Goal: Navigation & Orientation: Find specific page/section

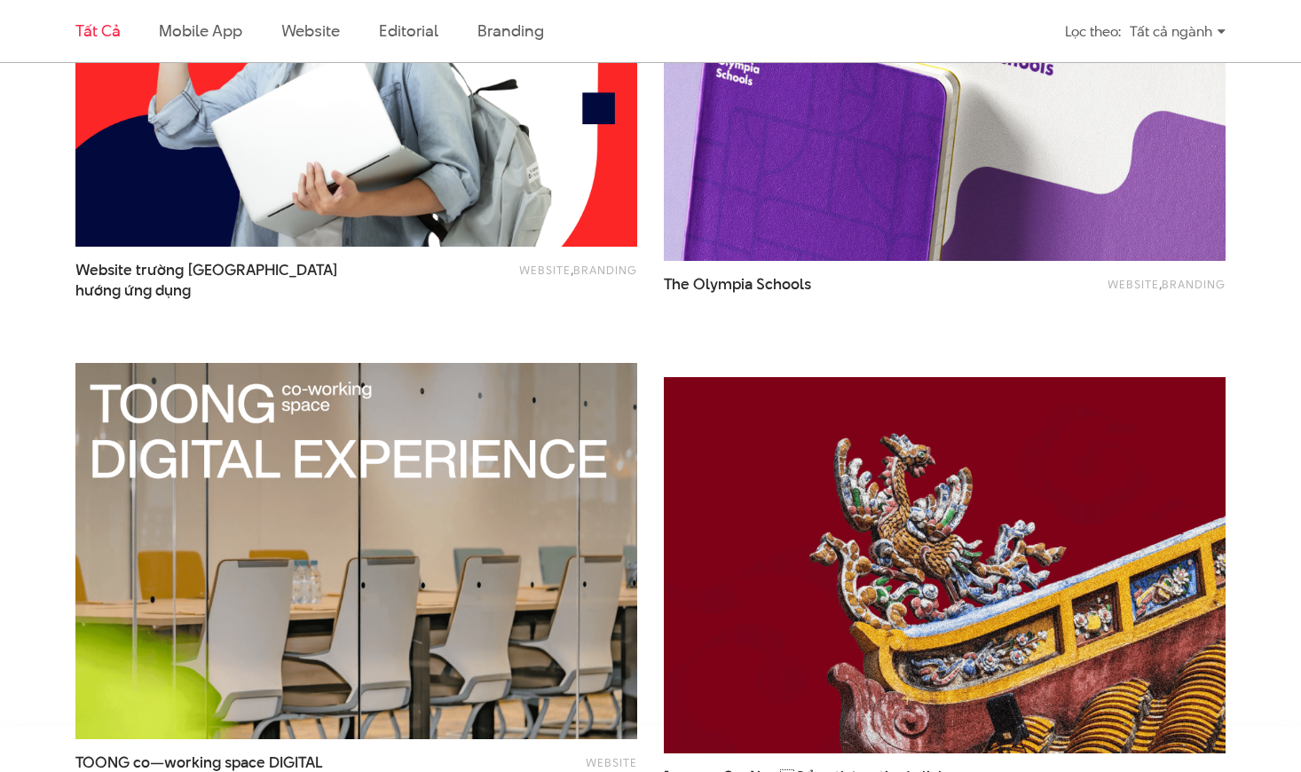
scroll to position [3053, 0]
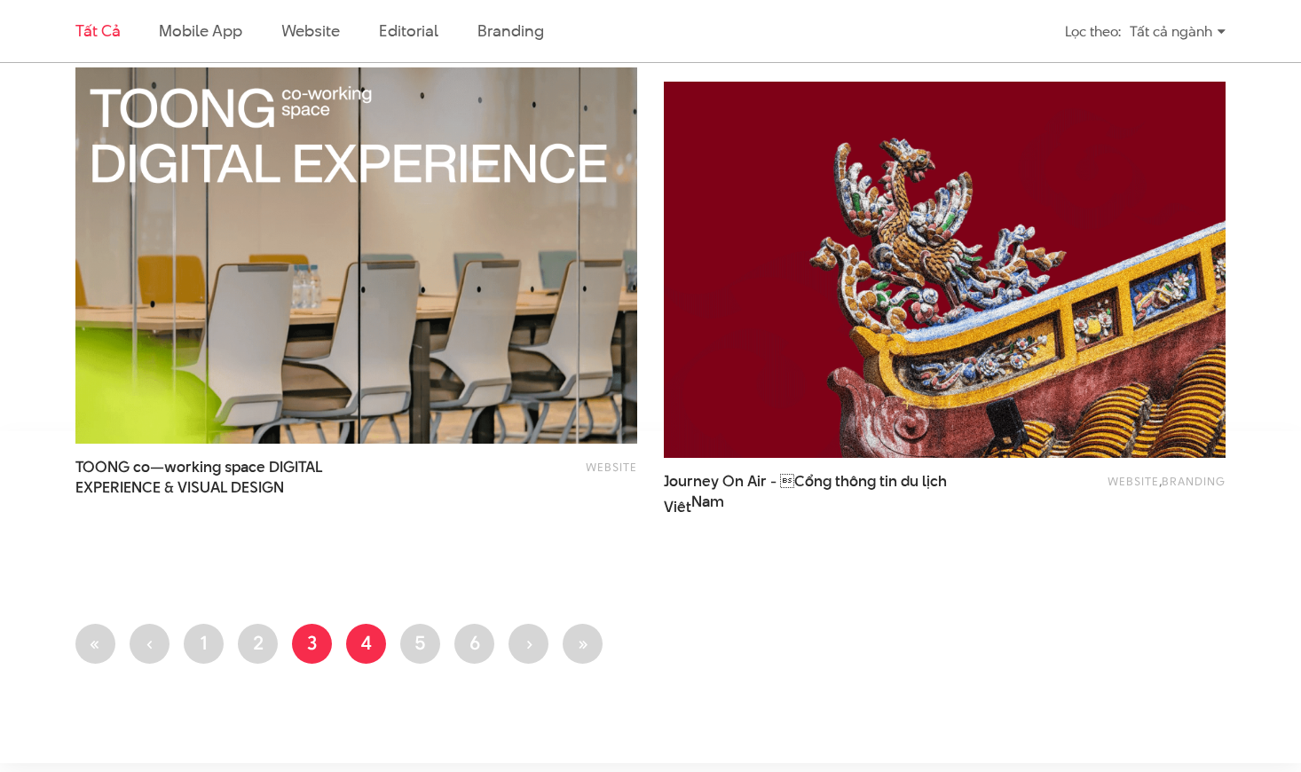
click at [374, 640] on link "Trang 4" at bounding box center [366, 644] width 40 height 40
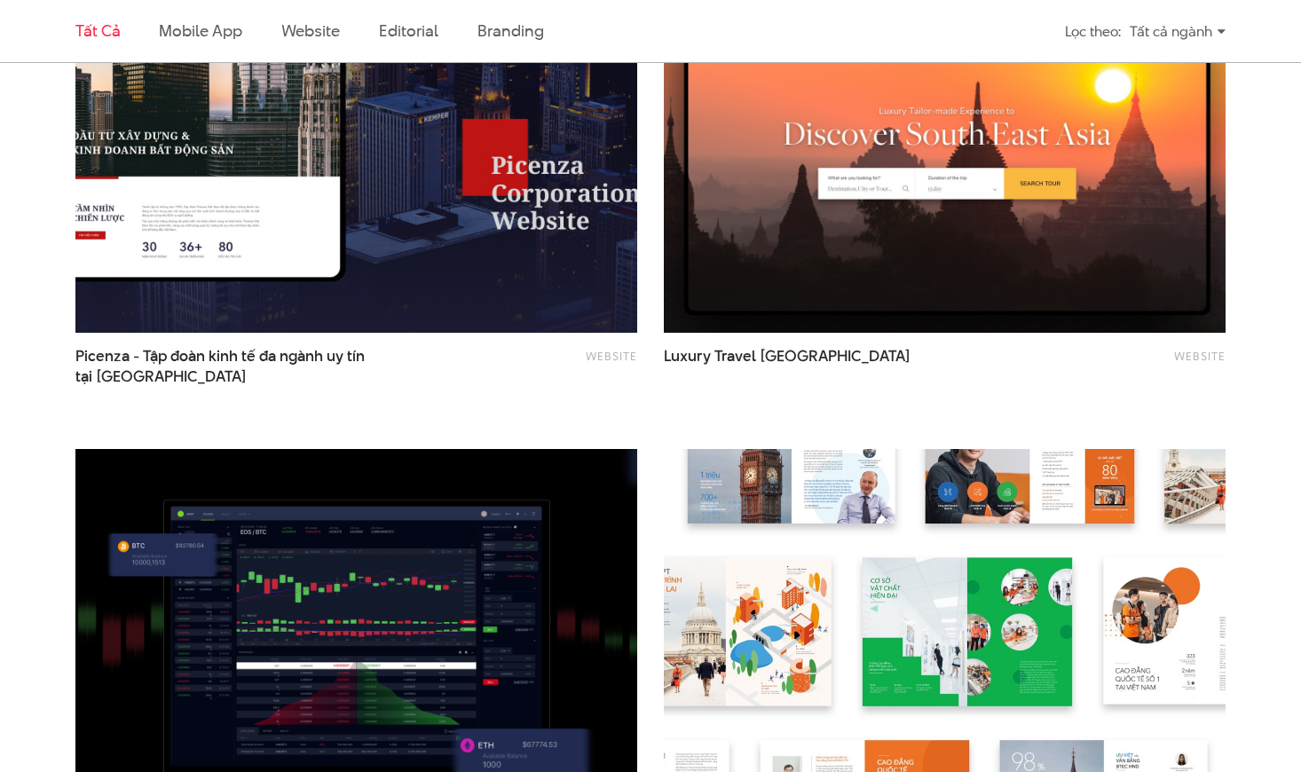
scroll to position [2958, 0]
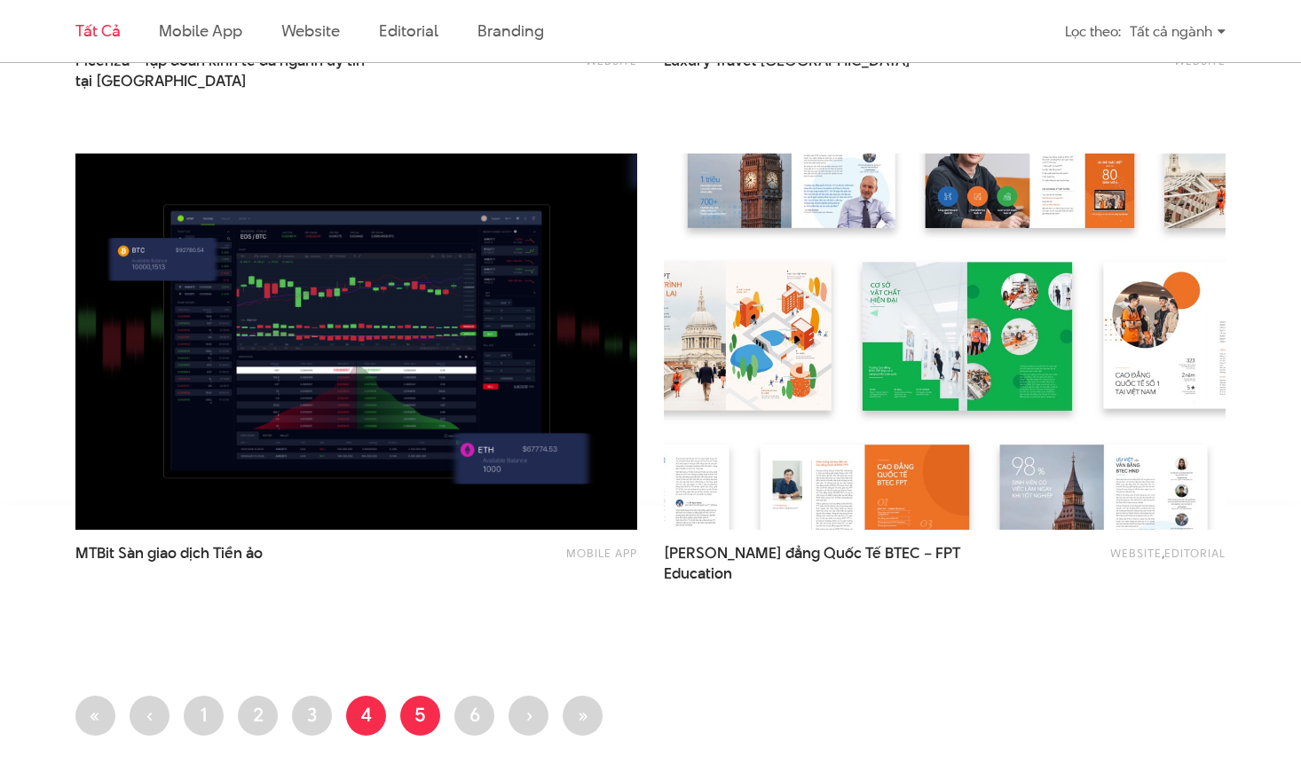
click at [414, 720] on link "Trang 5" at bounding box center [420, 716] width 40 height 40
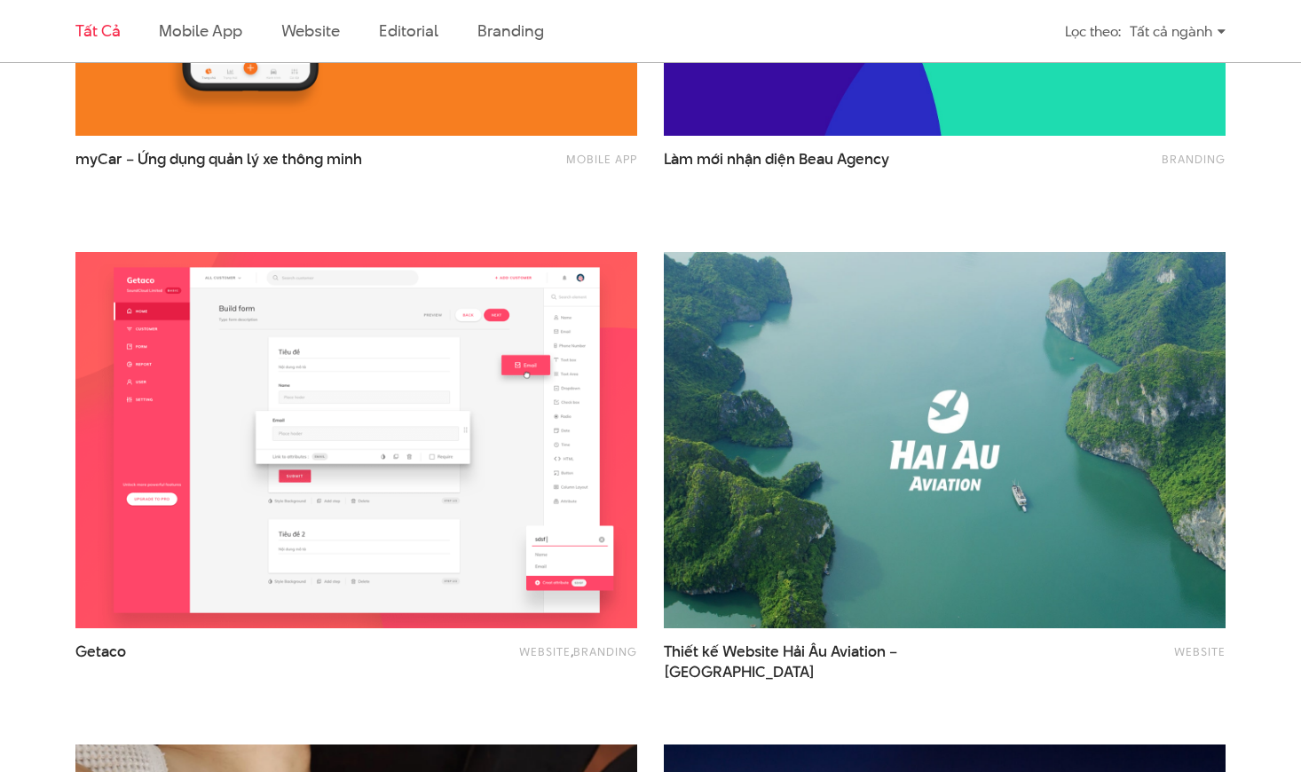
scroll to position [2663, 0]
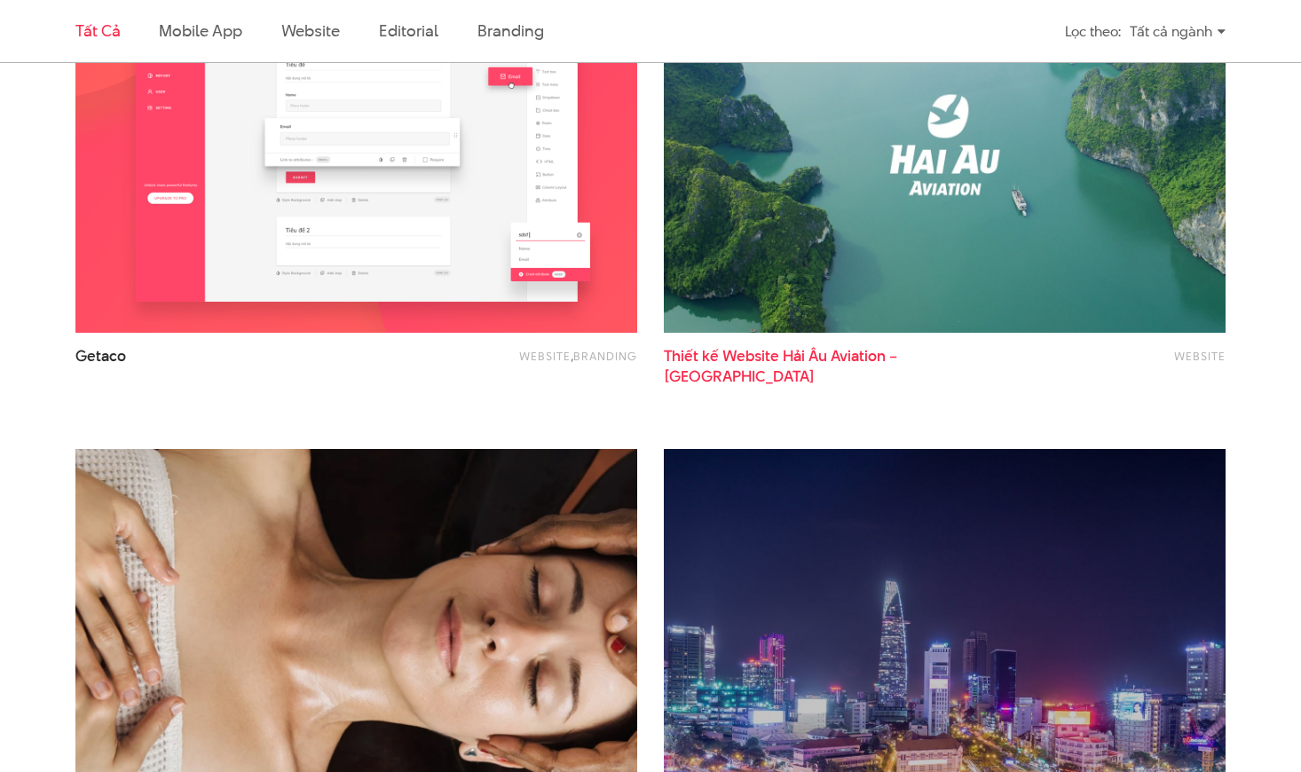
click at [869, 387] on span "bay của tâm huyết và sự sáng tạo" at bounding box center [779, 397] width 230 height 20
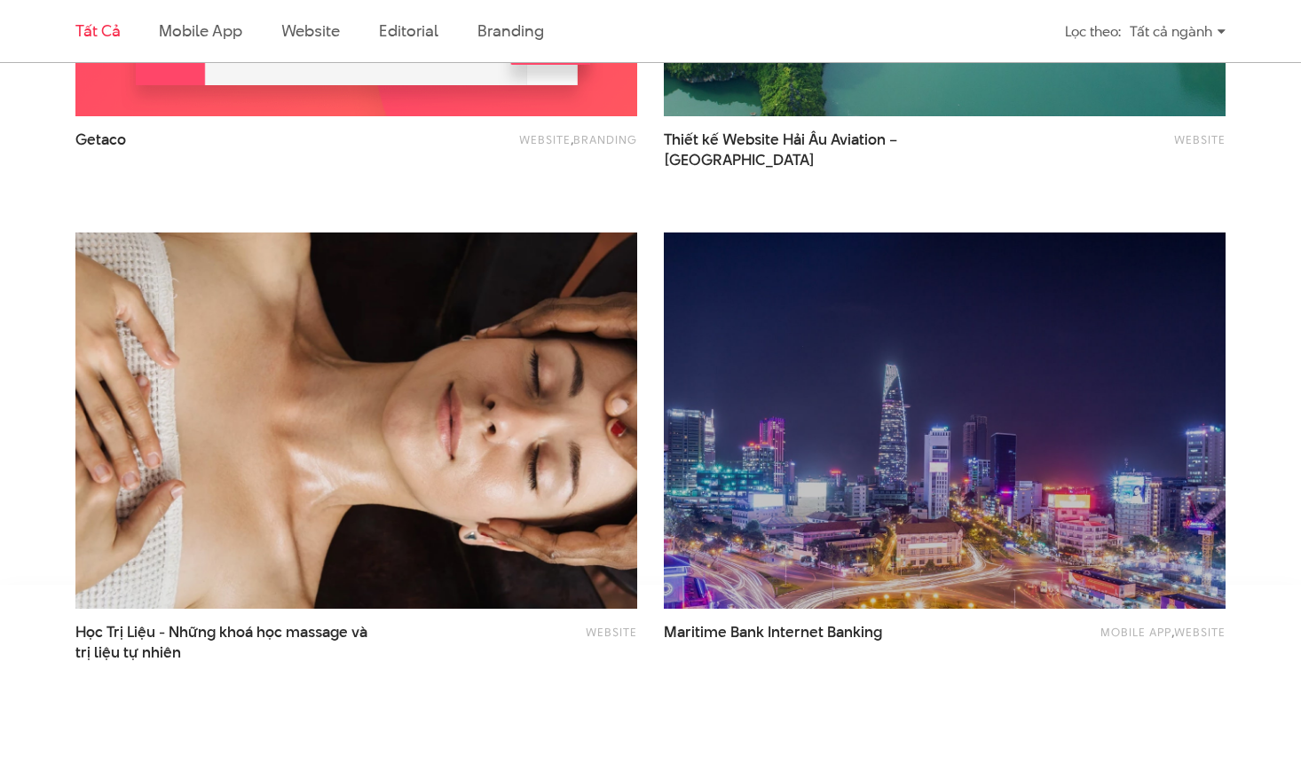
scroll to position [3255, 0]
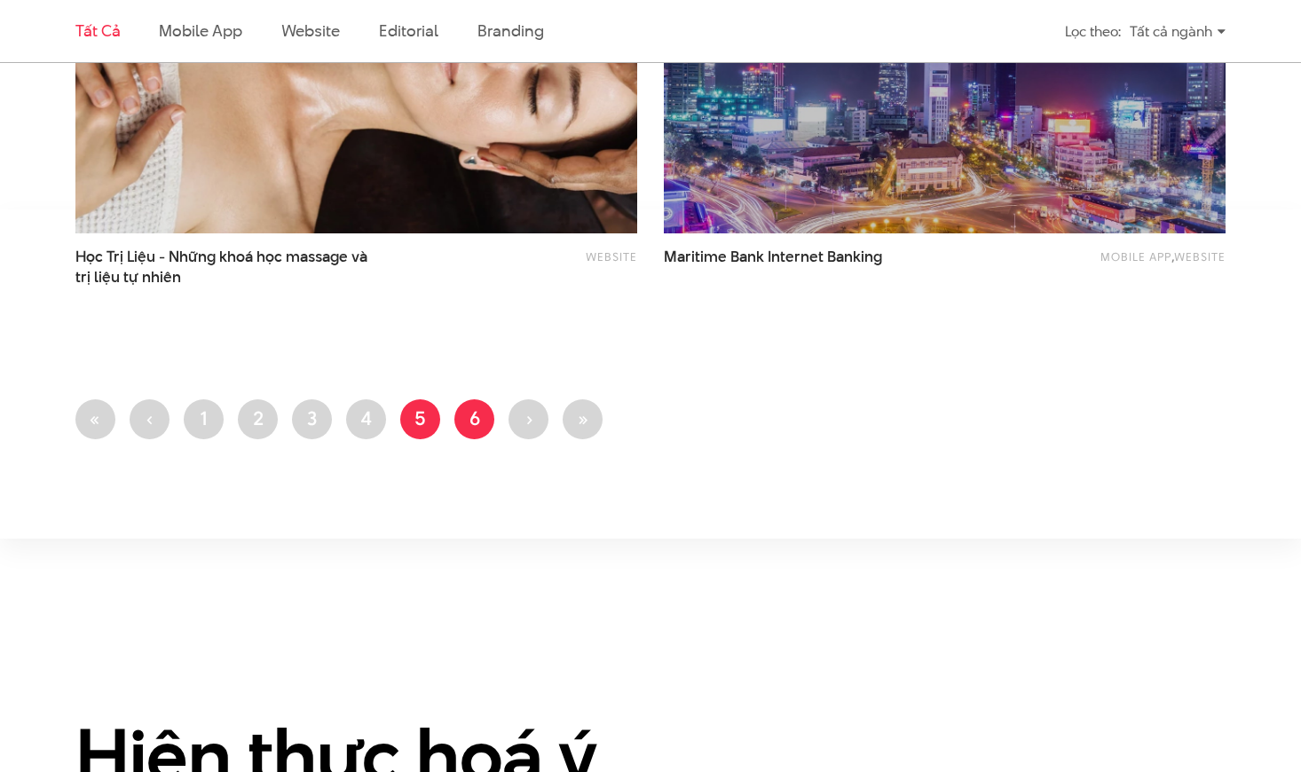
click at [481, 419] on link "Trang 6" at bounding box center [474, 419] width 40 height 40
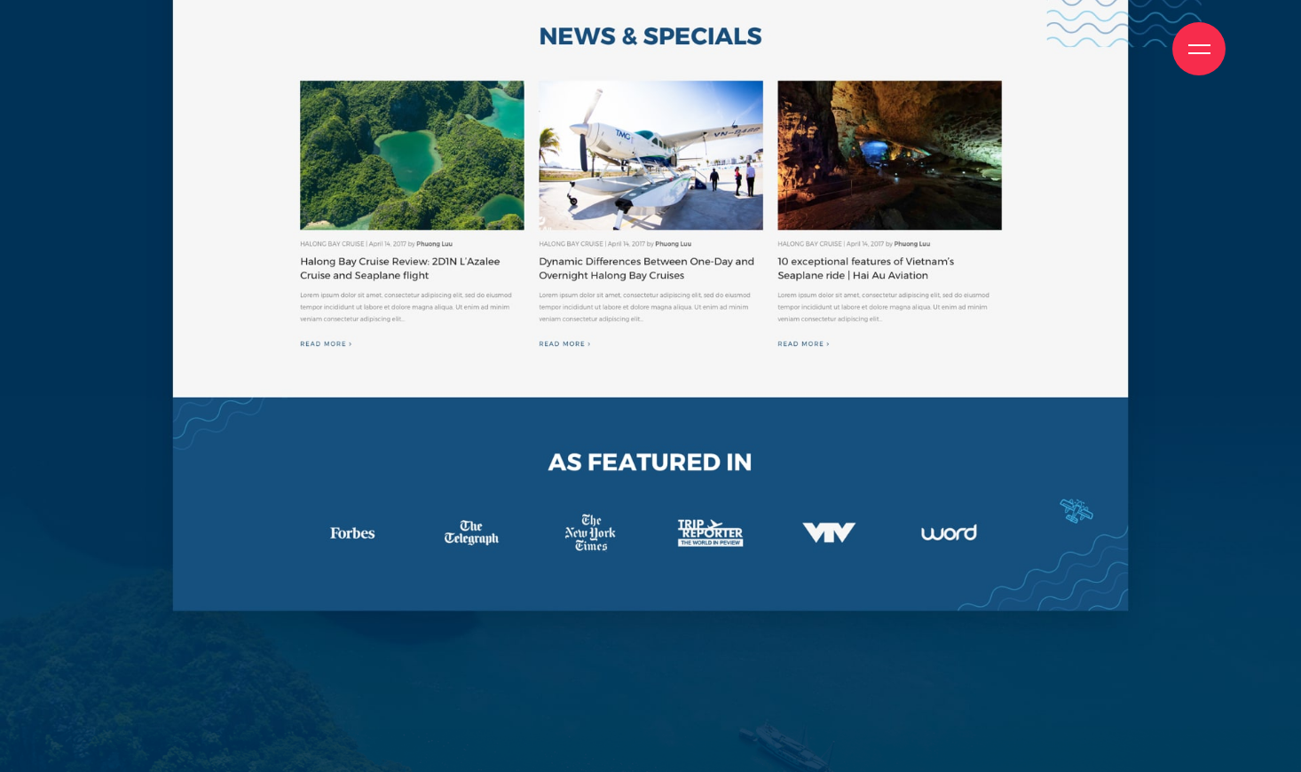
scroll to position [6509, 0]
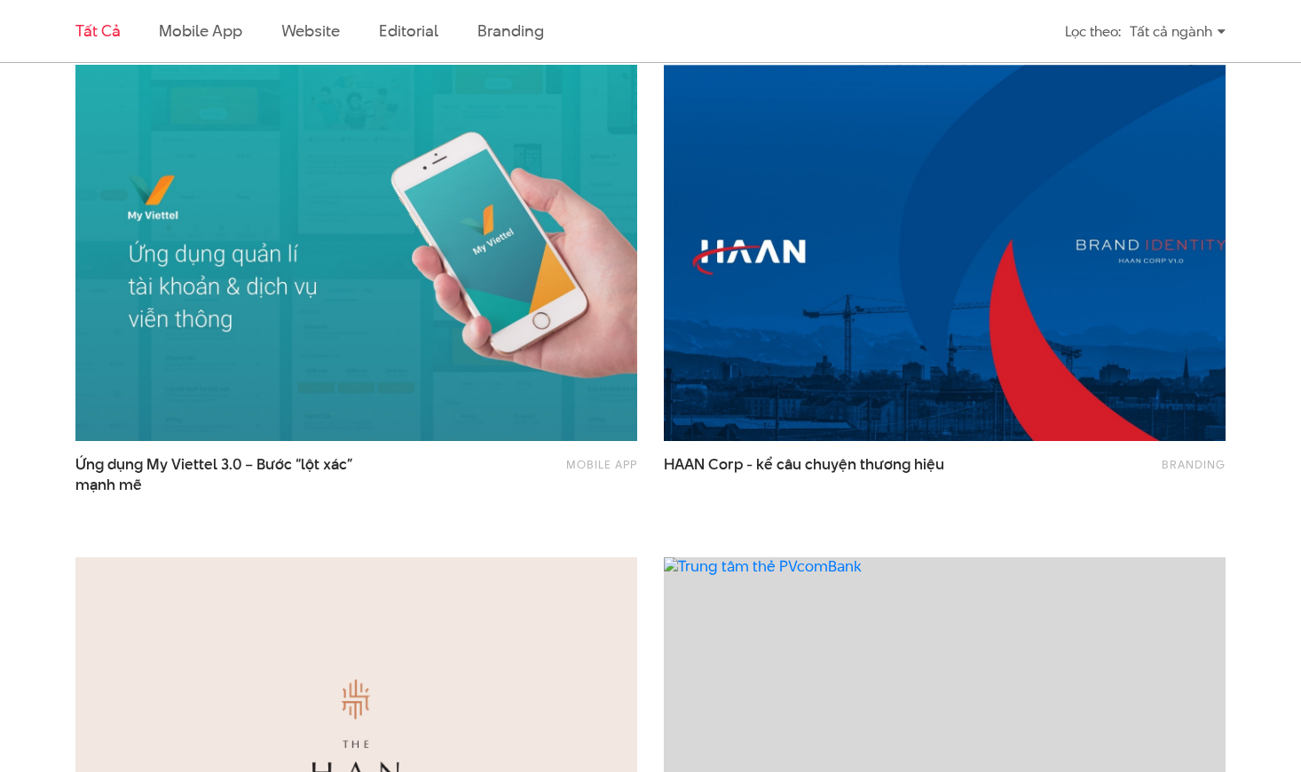
scroll to position [2071, 0]
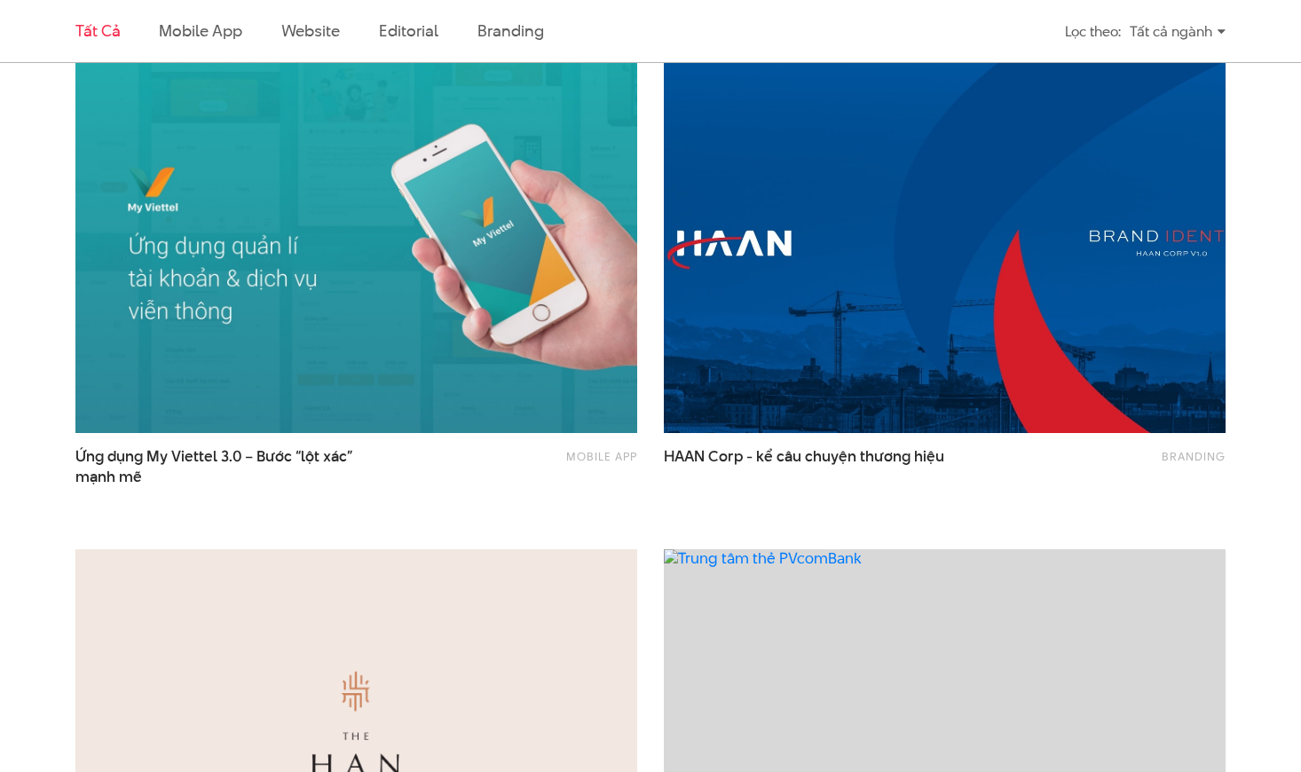
click at [895, 375] on img at bounding box center [945, 245] width 618 height 415
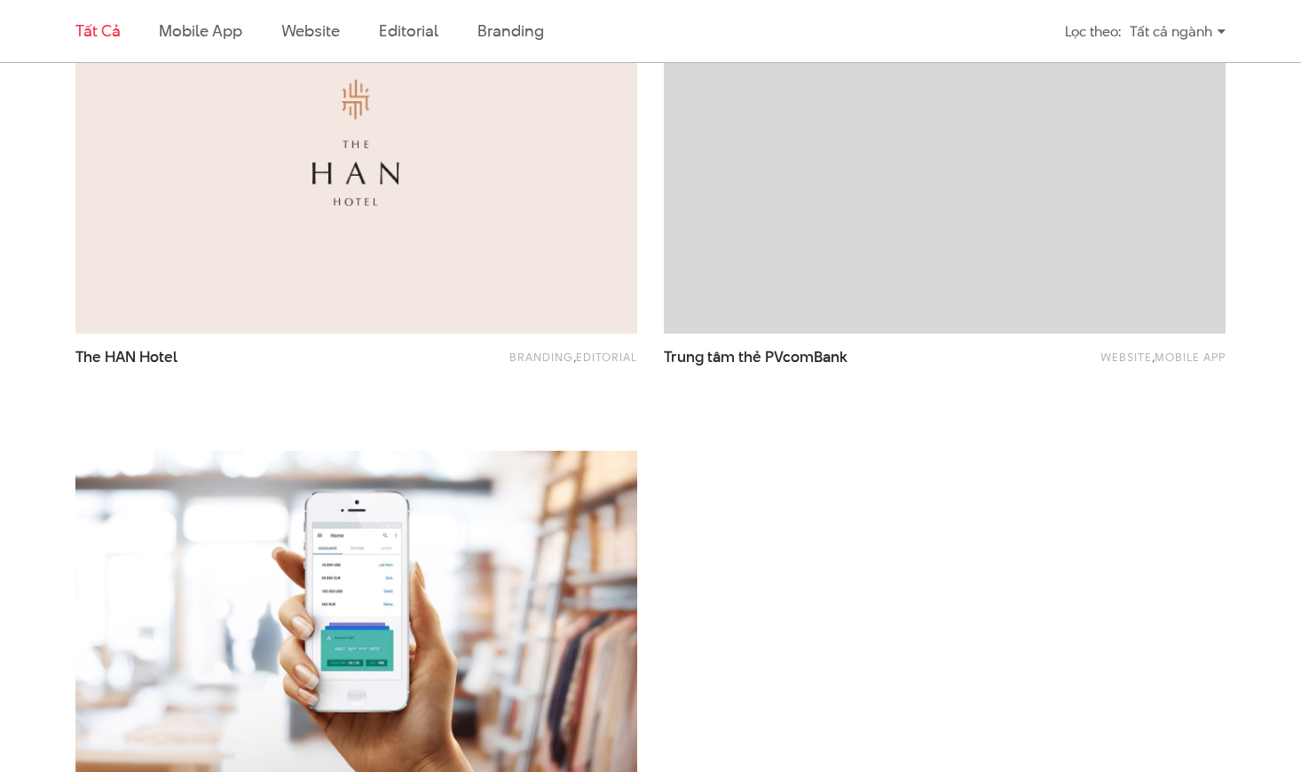
scroll to position [3255, 0]
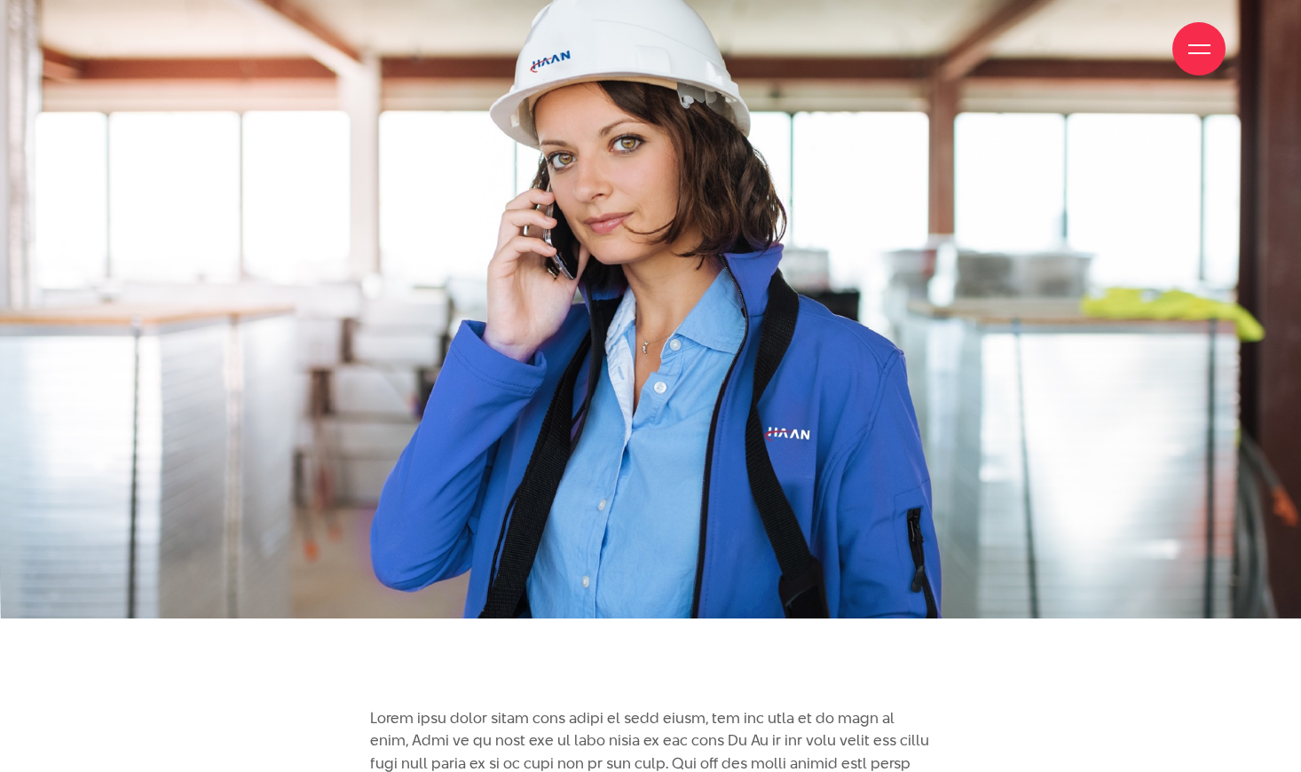
scroll to position [7693, 0]
